Goal: Obtain resource: Download file/media

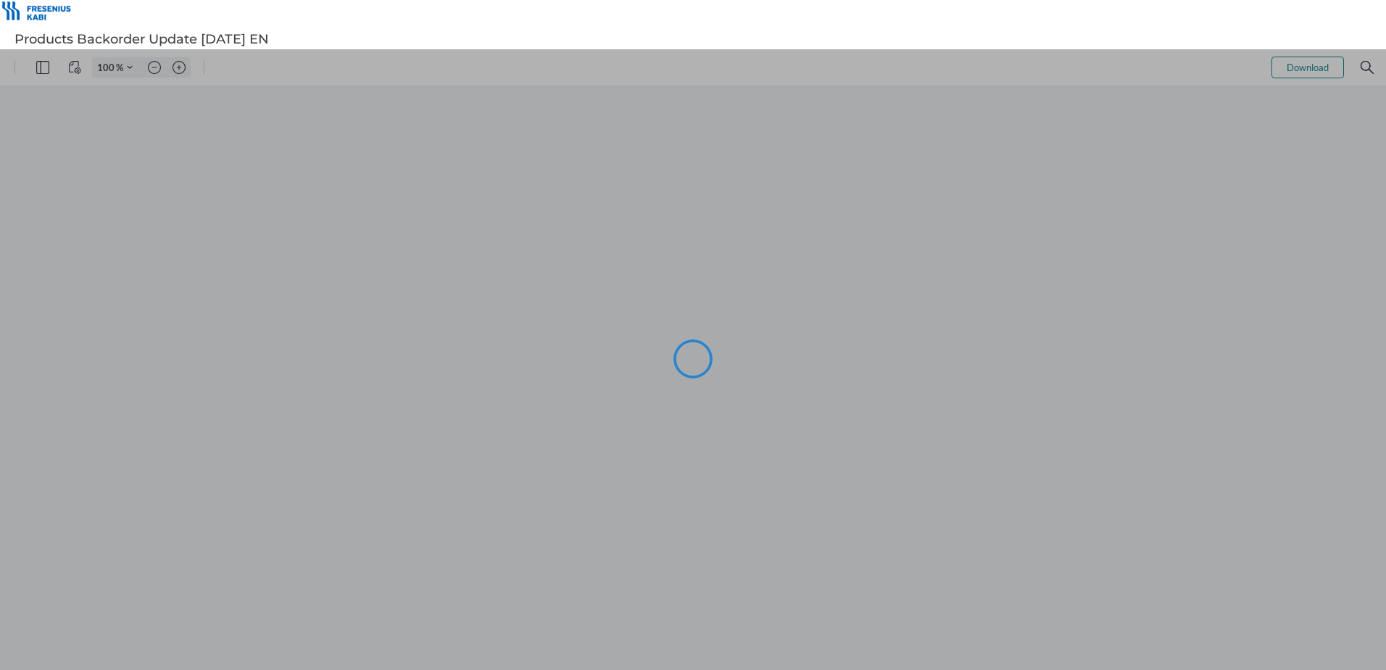
type input "101"
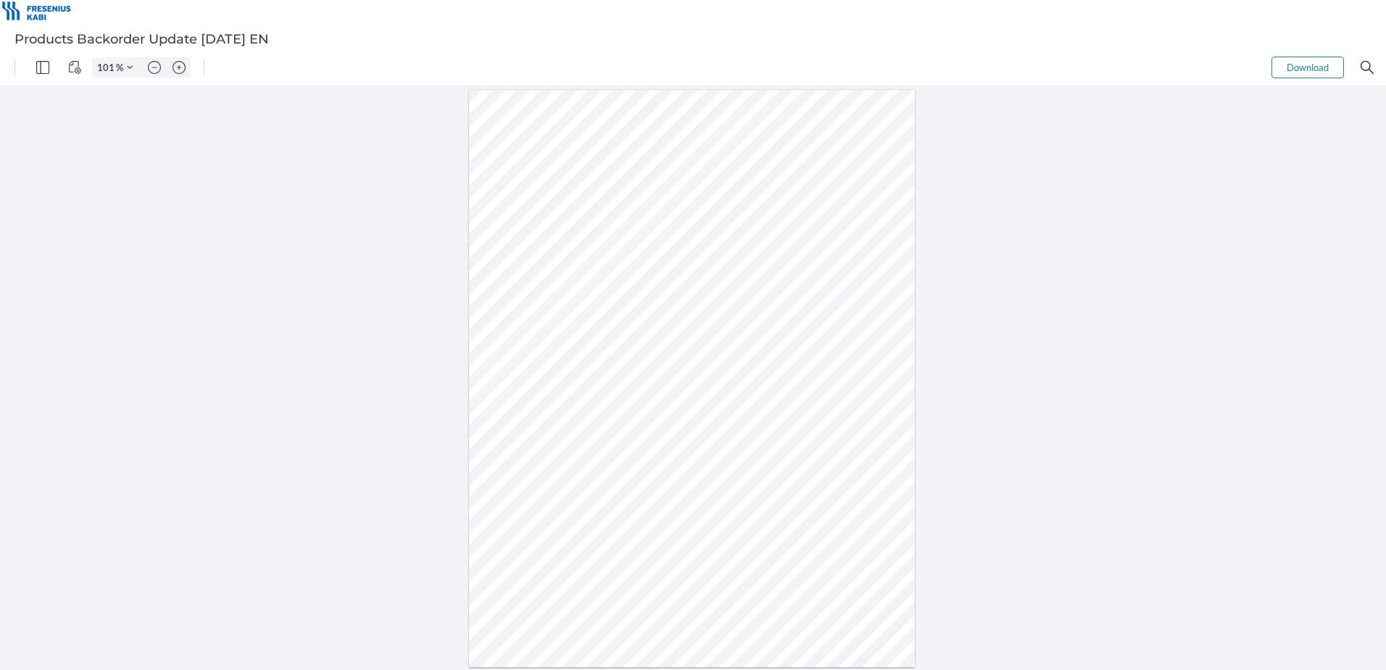
click at [357, 433] on div at bounding box center [693, 378] width 1386 height 584
click at [785, 389] on div at bounding box center [692, 379] width 447 height 578
click at [746, 359] on div at bounding box center [692, 379] width 447 height 578
drag, startPoint x: 743, startPoint y: 344, endPoint x: 777, endPoint y: 416, distance: 79.5
click at [777, 416] on div at bounding box center [692, 379] width 447 height 578
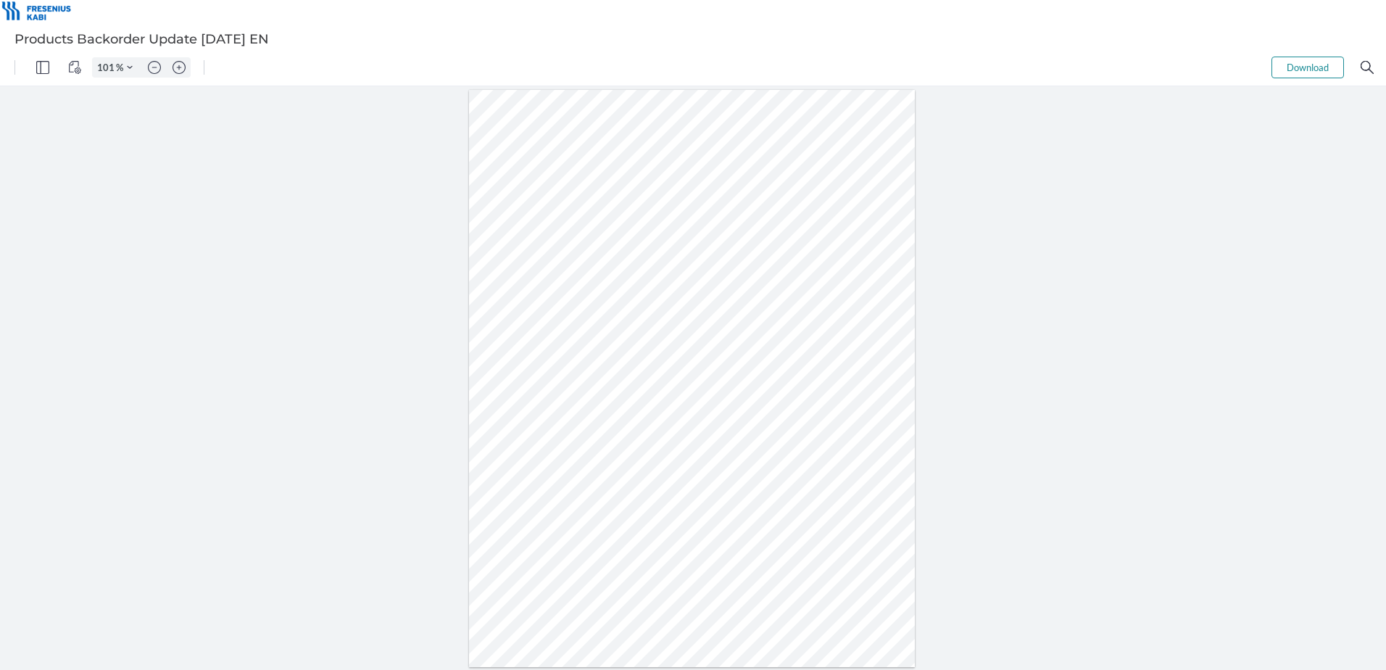
click at [721, 482] on div at bounding box center [692, 379] width 447 height 578
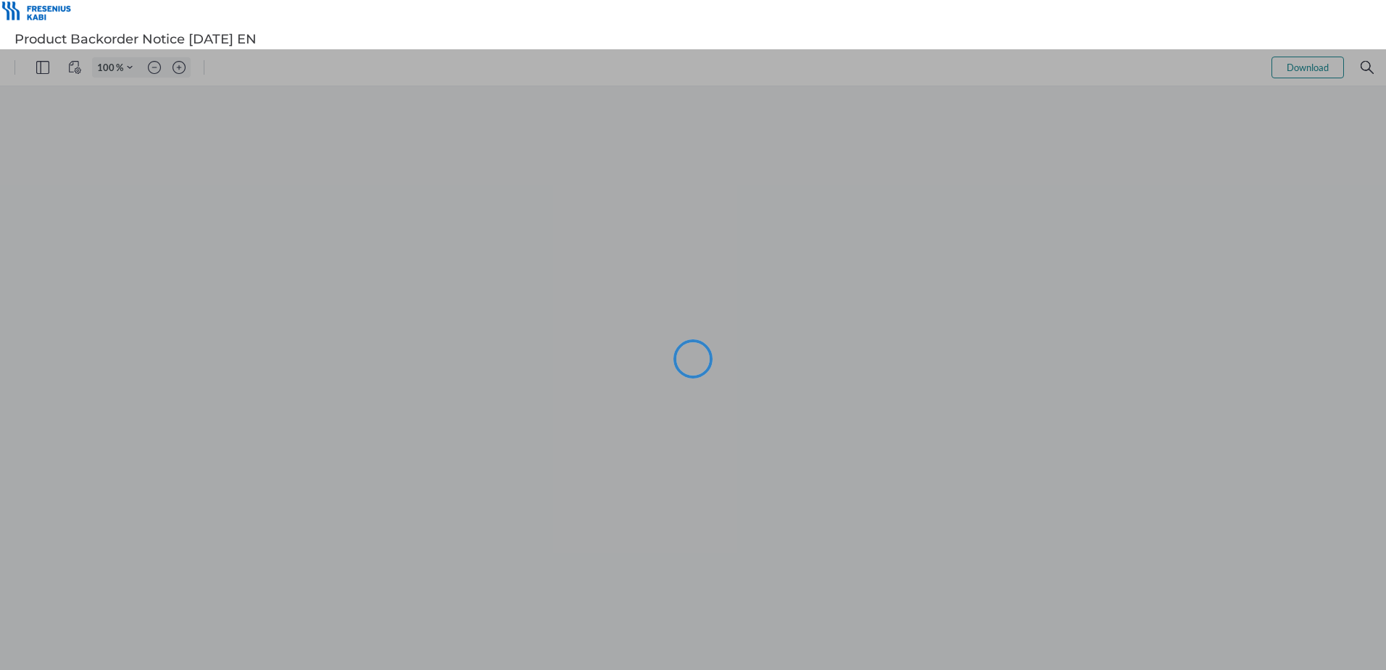
type input "101"
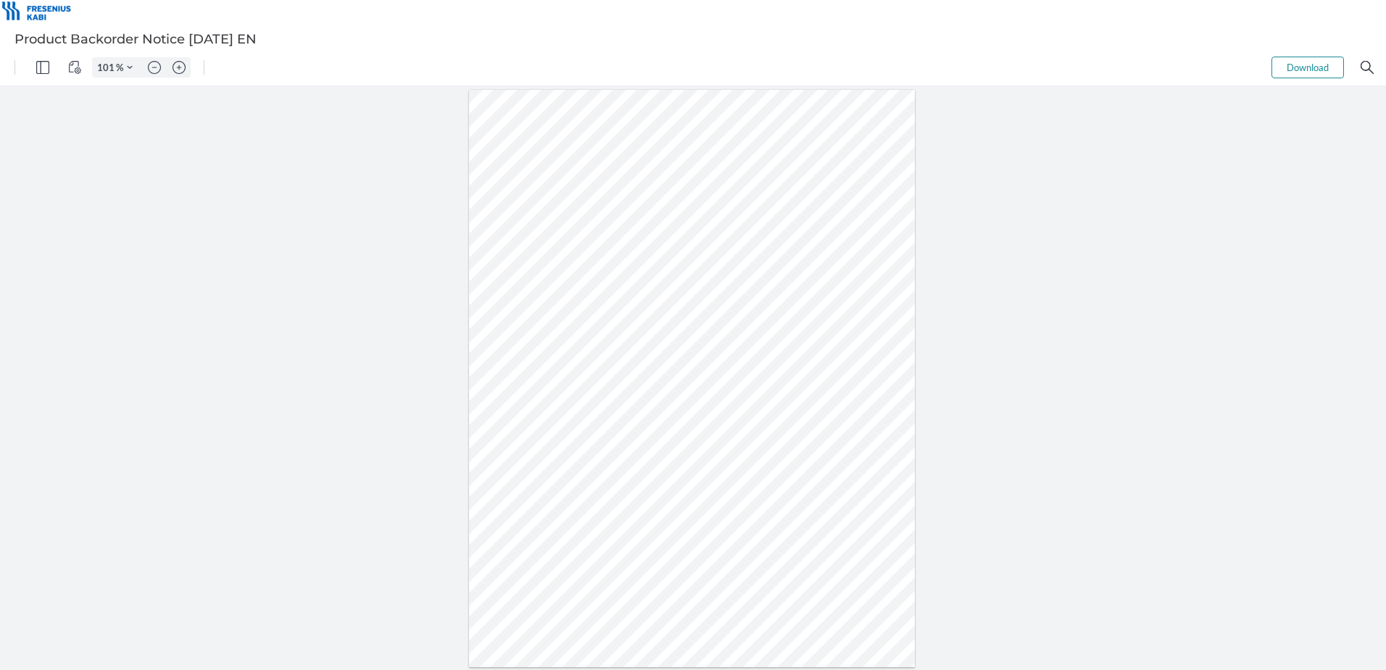
click at [1140, 341] on div at bounding box center [693, 378] width 1386 height 584
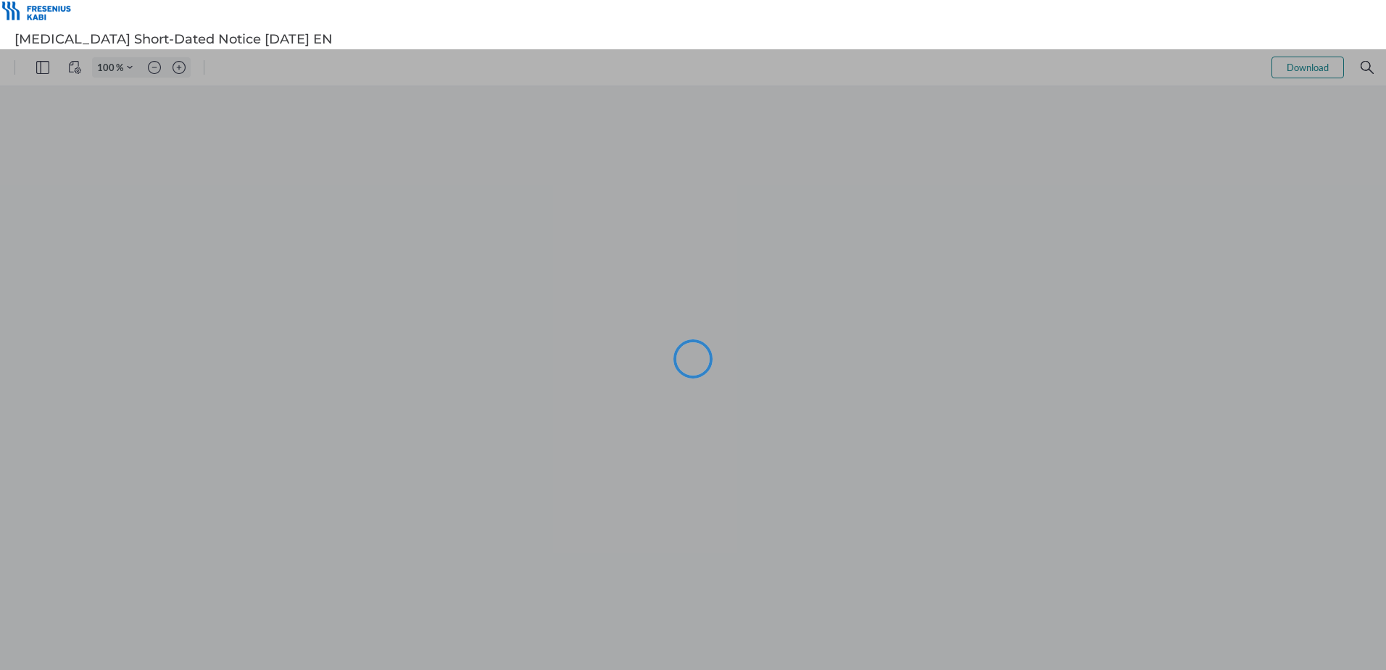
type input "101"
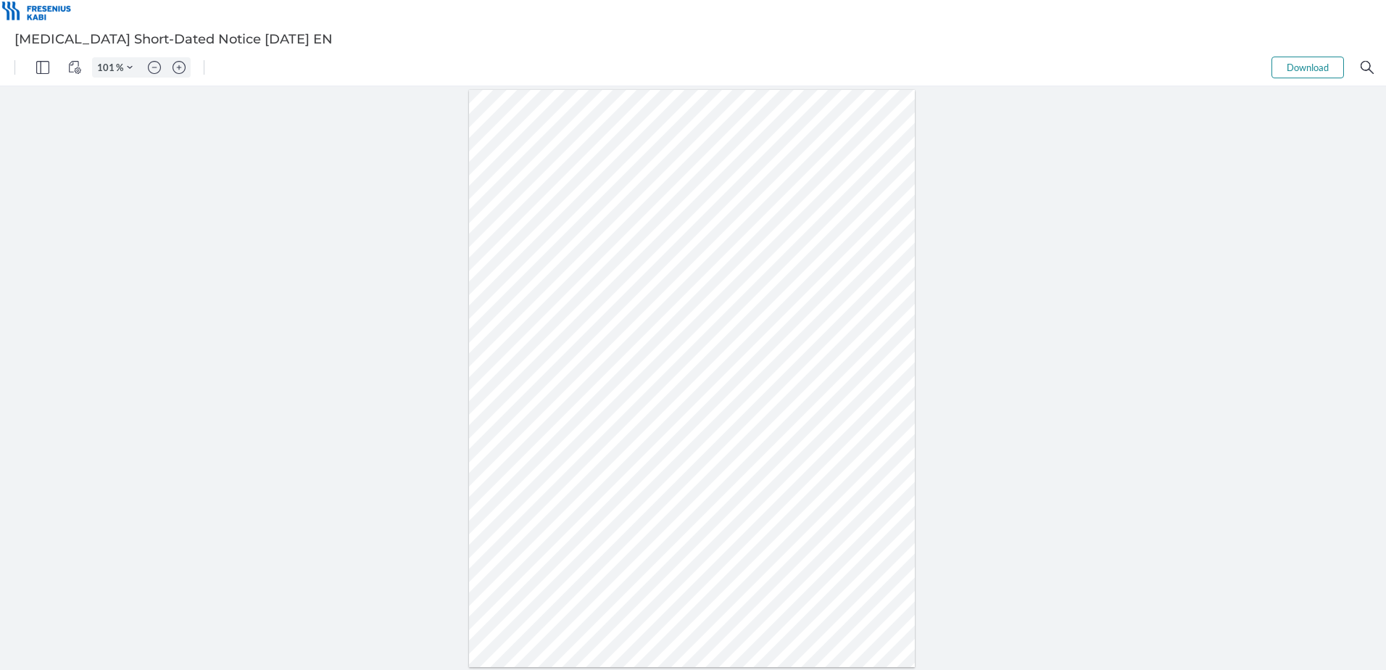
click at [1315, 61] on button "Download" at bounding box center [1308, 68] width 72 height 22
drag, startPoint x: 384, startPoint y: 438, endPoint x: 390, endPoint y: 432, distance: 8.7
click at [384, 438] on div at bounding box center [693, 378] width 1386 height 584
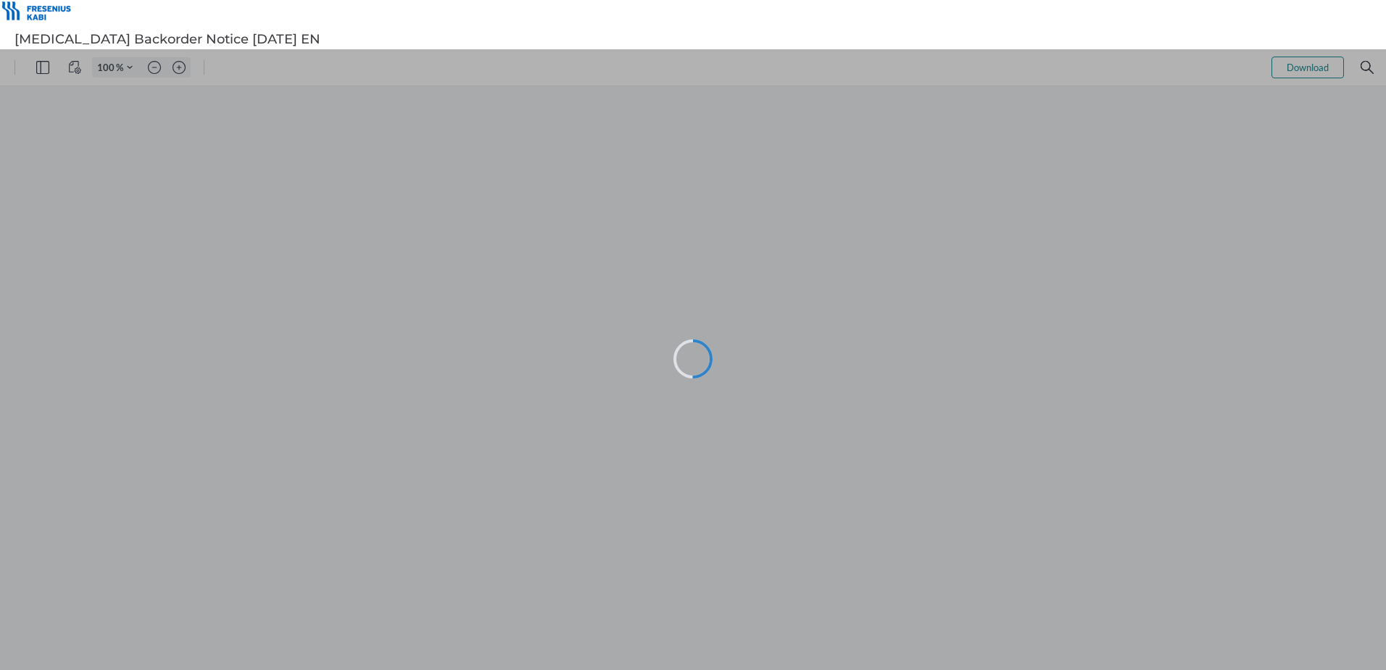
type input "101"
